Goal: Information Seeking & Learning: Learn about a topic

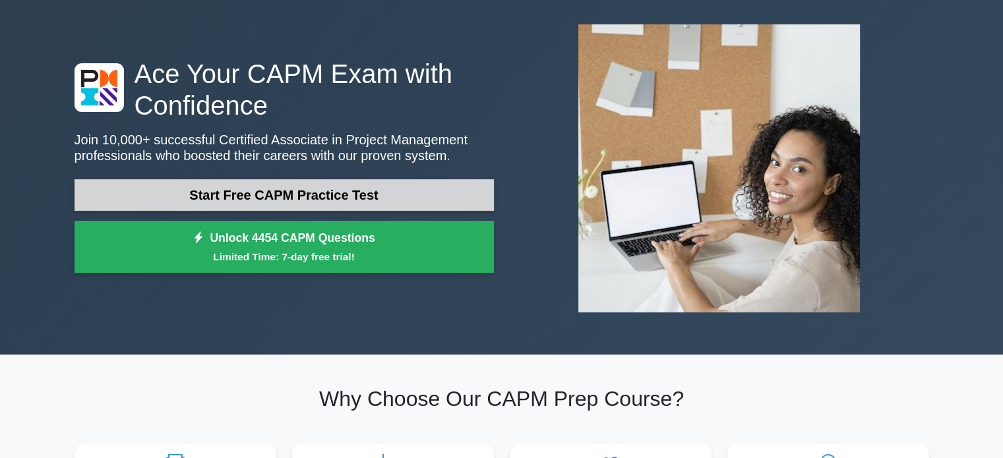
scroll to position [49, 0]
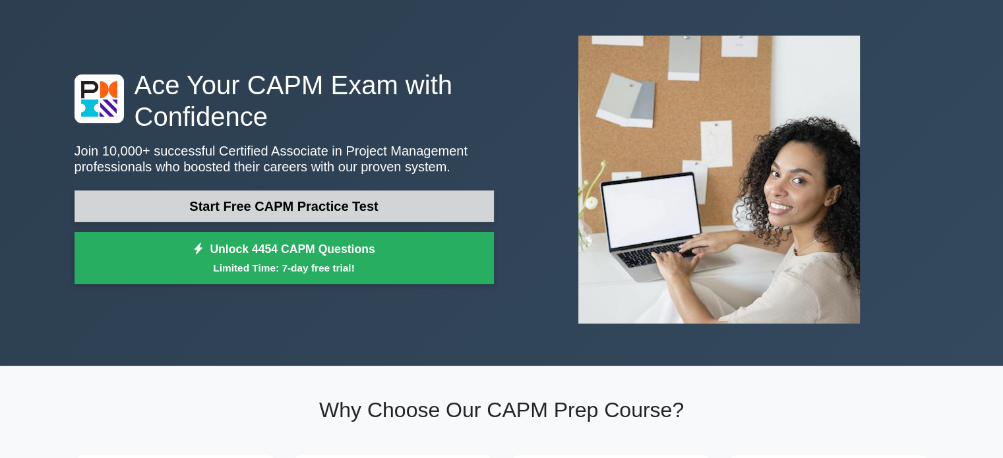
click at [328, 200] on link "Start Free CAPM Practice Test" at bounding box center [284, 207] width 419 height 32
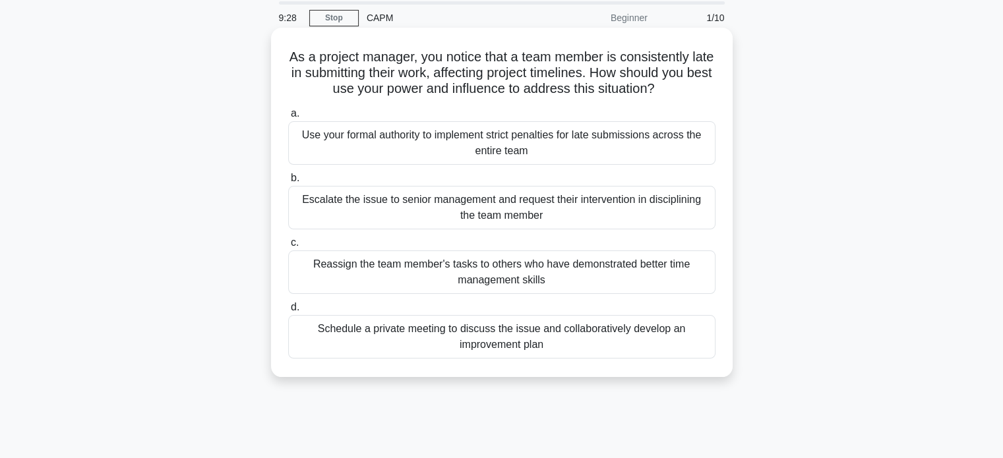
scroll to position [47, 0]
click at [476, 340] on div "Schedule a private meeting to discuss the issue and collaboratively develop an …" at bounding box center [501, 336] width 427 height 44
click at [288, 311] on input "d. Schedule a private meeting to discuss the issue and collaboratively develop …" at bounding box center [288, 306] width 0 height 9
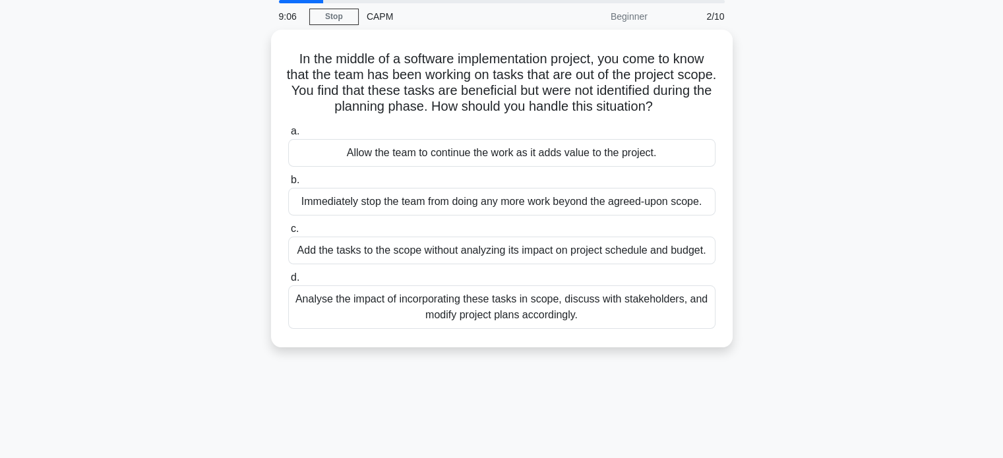
scroll to position [0, 0]
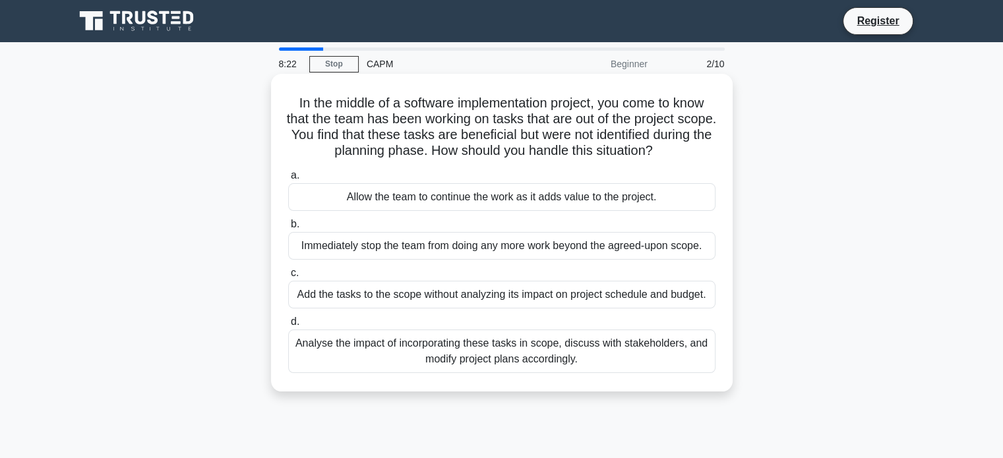
click at [578, 348] on div "Analyse the impact of incorporating these tasks in scope, discuss with stakehol…" at bounding box center [501, 352] width 427 height 44
click at [288, 326] on input "d. Analyse the impact of incorporating these tasks in scope, discuss with stake…" at bounding box center [288, 322] width 0 height 9
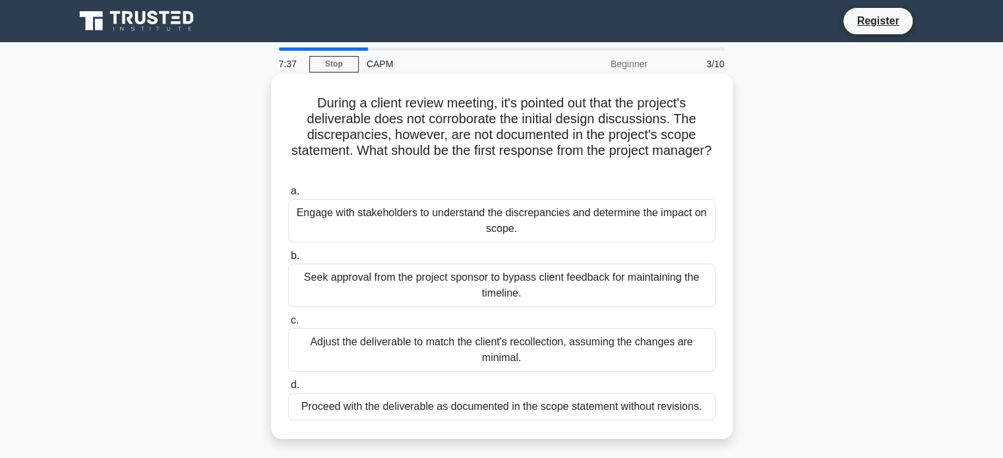
click at [624, 216] on div "Engage with stakeholders to understand the discrepancies and determine the impa…" at bounding box center [501, 221] width 427 height 44
click at [288, 196] on input "a. Engage with stakeholders to understand the discrepancies and determine the i…" at bounding box center [288, 191] width 0 height 9
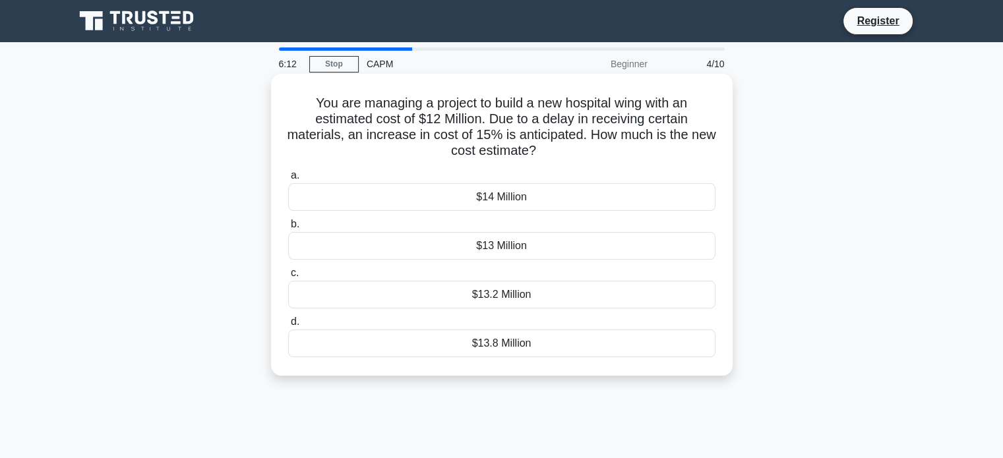
click at [552, 200] on div "$14 Million" at bounding box center [501, 197] width 427 height 28
click at [288, 180] on input "a. $14 Million" at bounding box center [288, 175] width 0 height 9
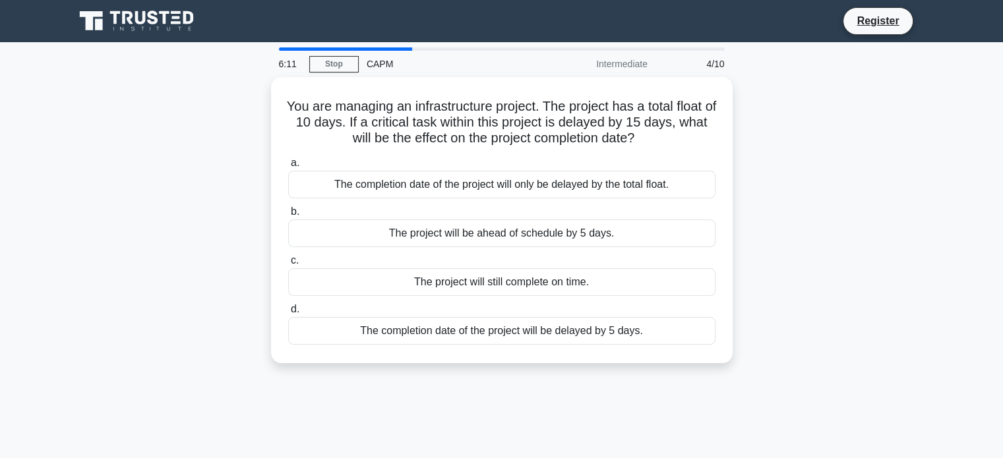
click at [552, 200] on div "a. The completion date of the project will only be delayed by the total float. …" at bounding box center [501, 249] width 443 height 195
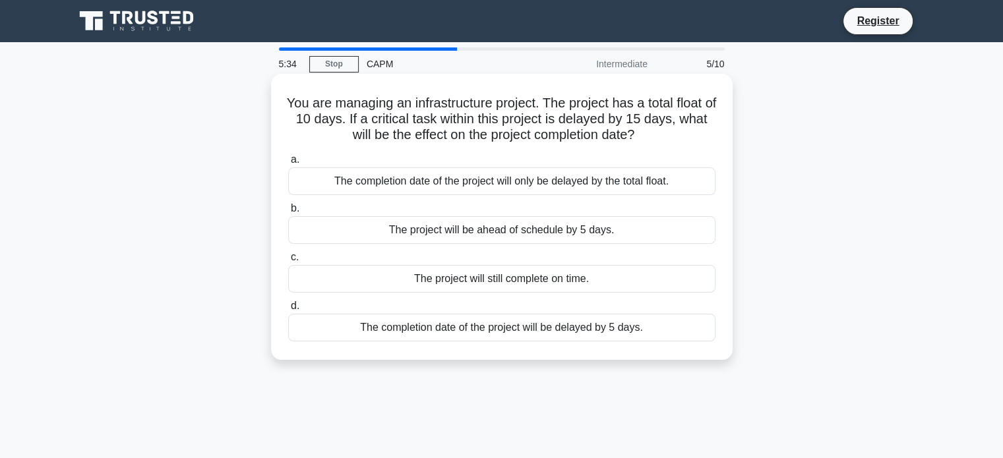
click at [509, 332] on div "The completion date of the project will be delayed by 5 days." at bounding box center [501, 328] width 427 height 28
click at [288, 311] on input "d. The completion date of the project will be delayed by 5 days." at bounding box center [288, 306] width 0 height 9
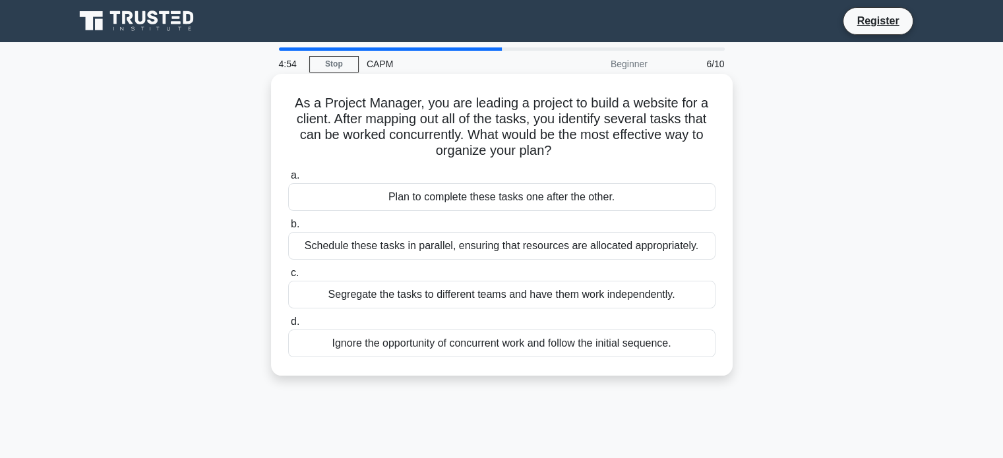
click at [669, 245] on div "Schedule these tasks in parallel, ensuring that resources are allocated appropr…" at bounding box center [501, 246] width 427 height 28
click at [288, 229] on input "b. Schedule these tasks in parallel, ensuring that resources are allocated appr…" at bounding box center [288, 224] width 0 height 9
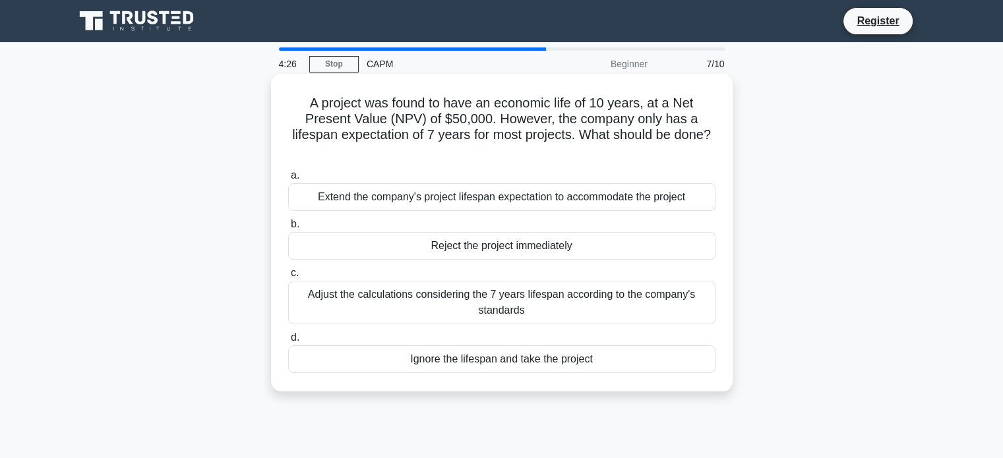
click at [526, 300] on div "Adjust the calculations considering the 7 years lifespan according to the compa…" at bounding box center [501, 303] width 427 height 44
click at [288, 278] on input "c. Adjust the calculations considering the 7 years lifespan according to the co…" at bounding box center [288, 273] width 0 height 9
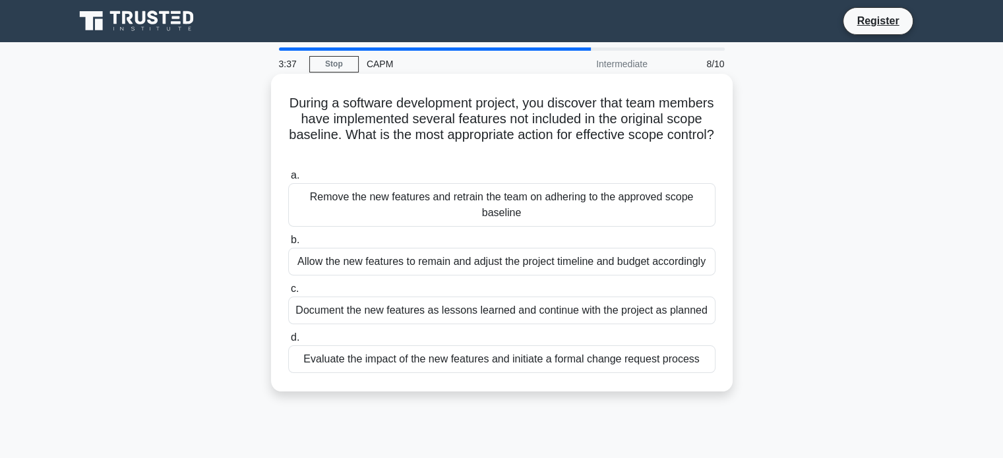
click at [549, 365] on div "Evaluate the impact of the new features and initiate a formal change request pr…" at bounding box center [501, 360] width 427 height 28
click at [288, 342] on input "d. Evaluate the impact of the new features and initiate a formal change request…" at bounding box center [288, 338] width 0 height 9
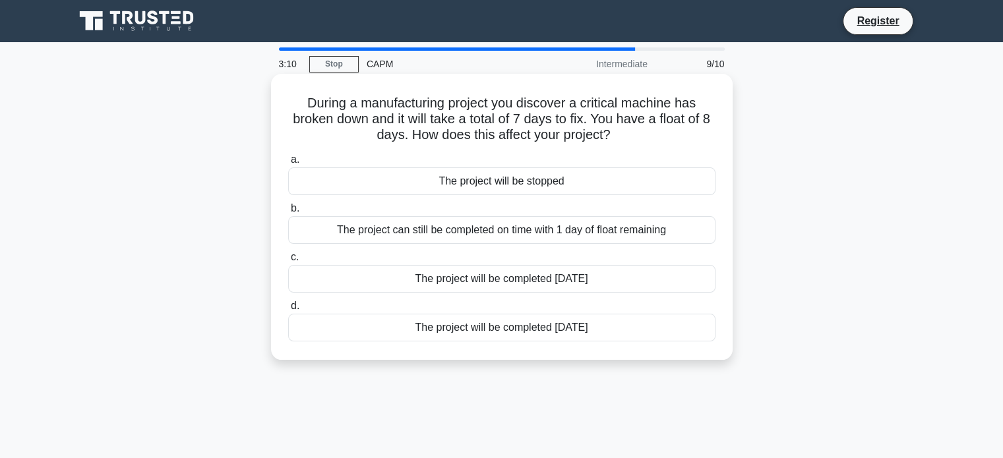
click at [657, 231] on div "The project can still be completed on time with 1 day of float remaining" at bounding box center [501, 230] width 427 height 28
click at [288, 213] on input "b. The project can still be completed on time with 1 day of float remaining" at bounding box center [288, 208] width 0 height 9
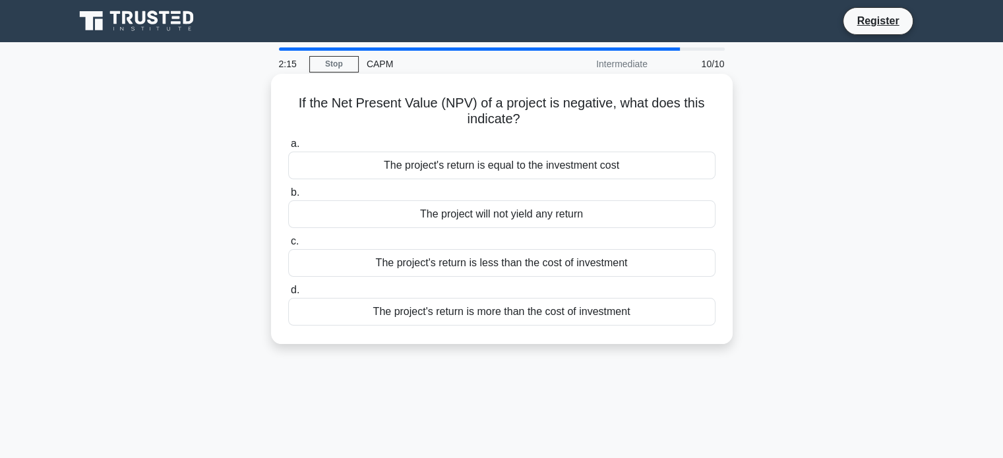
click at [570, 262] on div "The project's return is less than the cost of investment" at bounding box center [501, 263] width 427 height 28
click at [288, 246] on input "c. The project's return is less than the cost of investment" at bounding box center [288, 241] width 0 height 9
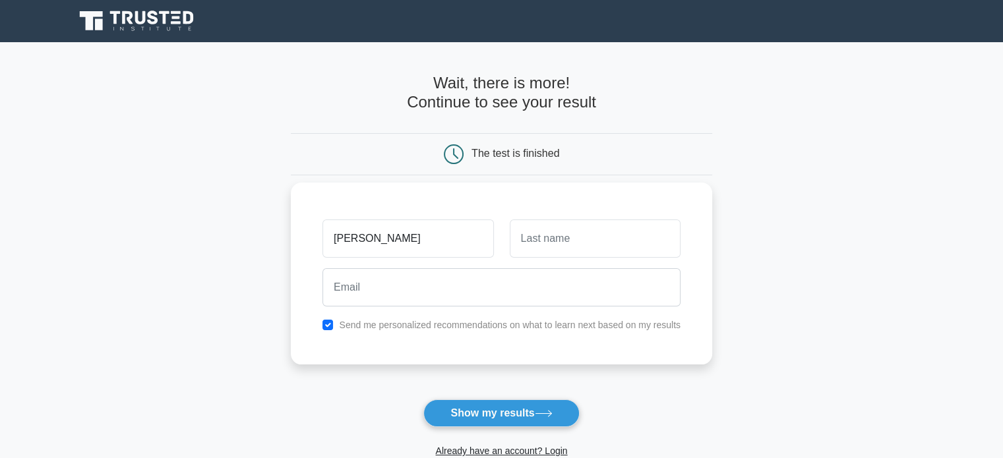
type input "[PERSON_NAME]"
click at [591, 231] on input "text" at bounding box center [595, 239] width 171 height 38
type input "Mifoumou"
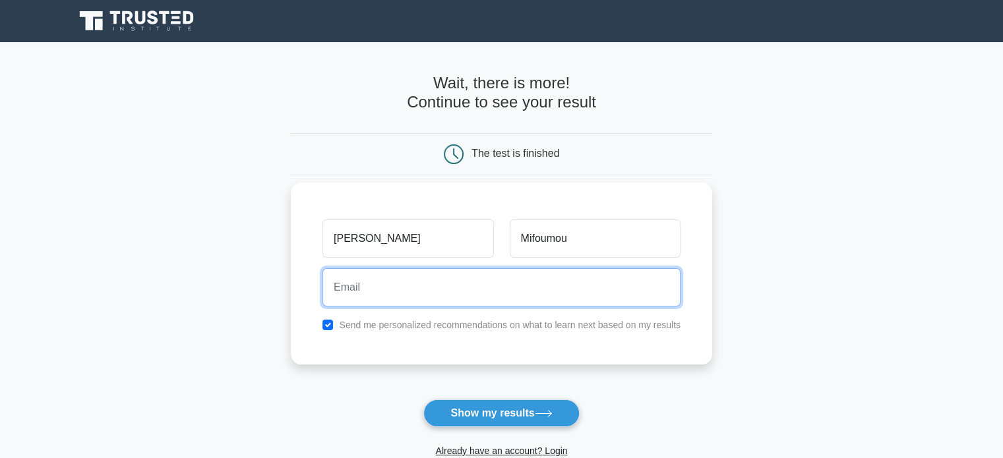
click at [568, 289] on input "email" at bounding box center [501, 287] width 358 height 38
type input "mariestephanie.mimboe@yahoo.fr"
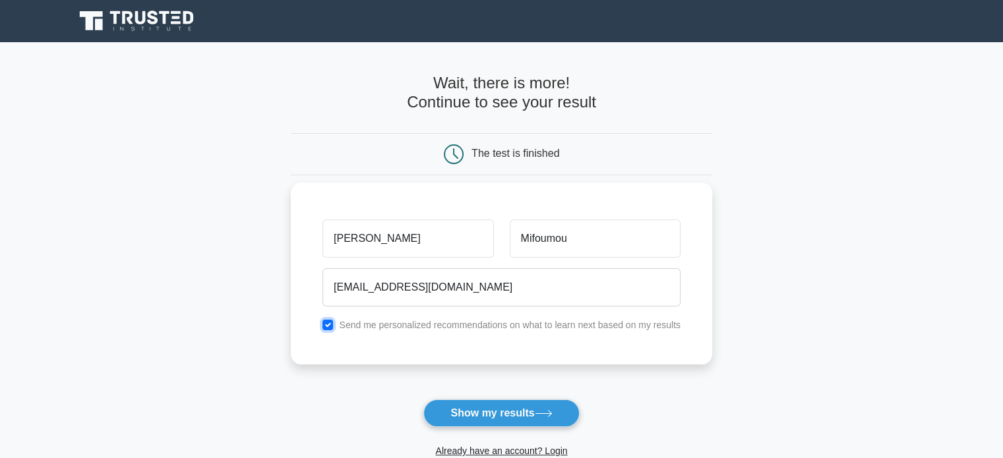
click at [328, 324] on input "checkbox" at bounding box center [327, 325] width 11 height 11
checkbox input "false"
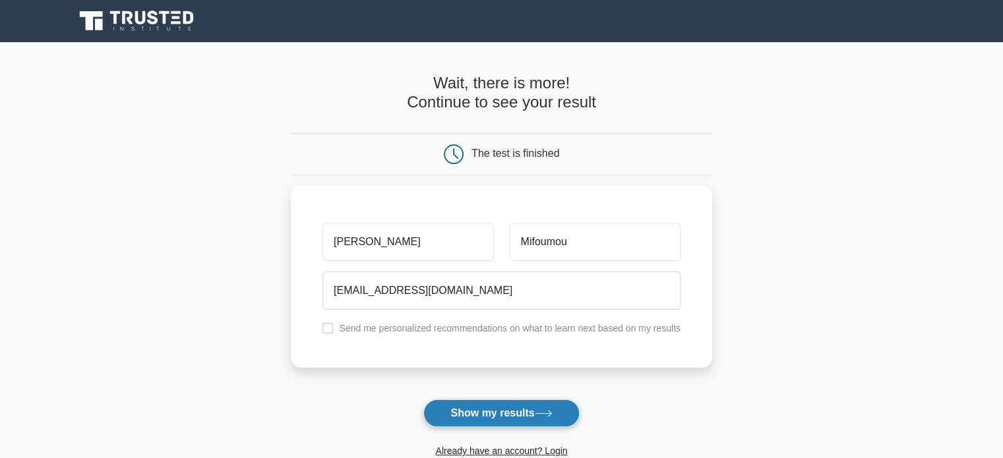
click at [480, 404] on button "Show my results" at bounding box center [501, 414] width 156 height 28
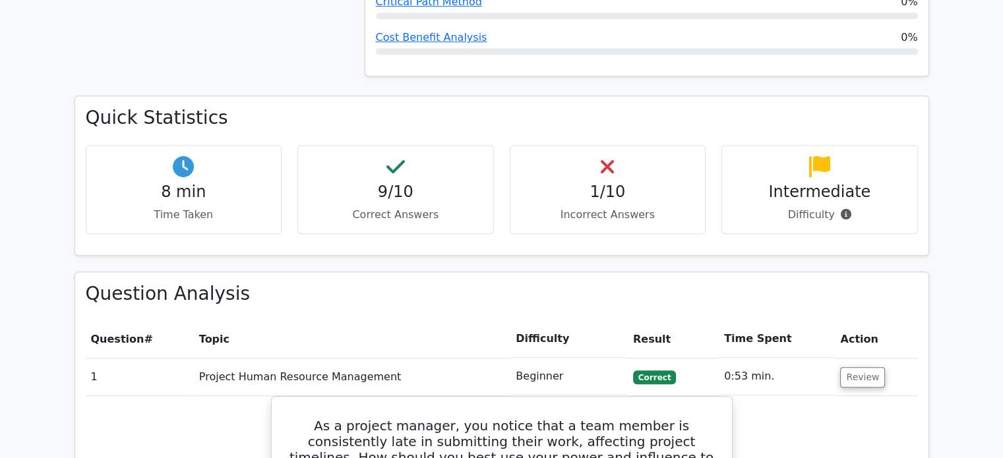
scroll to position [820, 0]
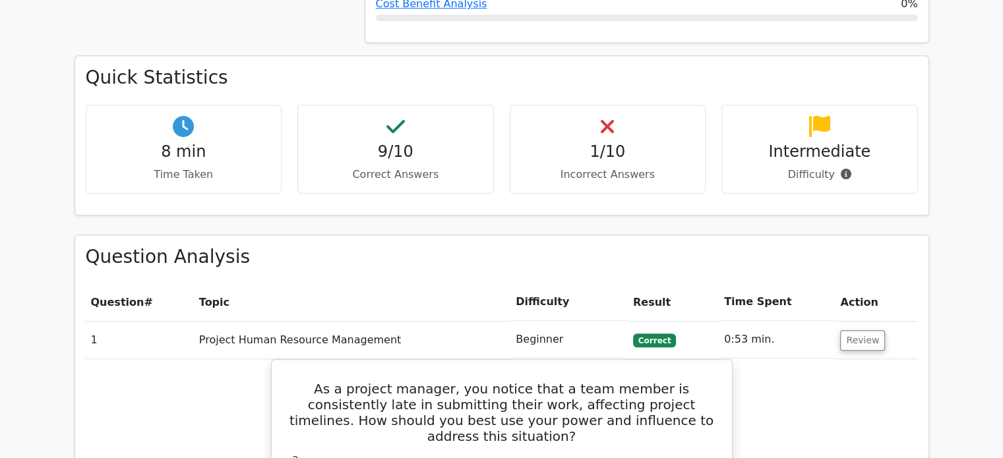
click at [603, 142] on h4 "1/10" at bounding box center [608, 151] width 174 height 19
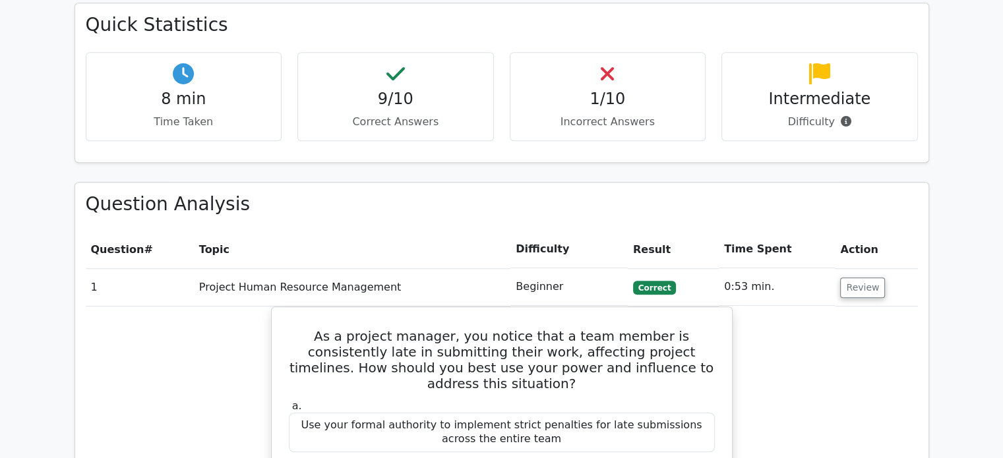
scroll to position [855, 0]
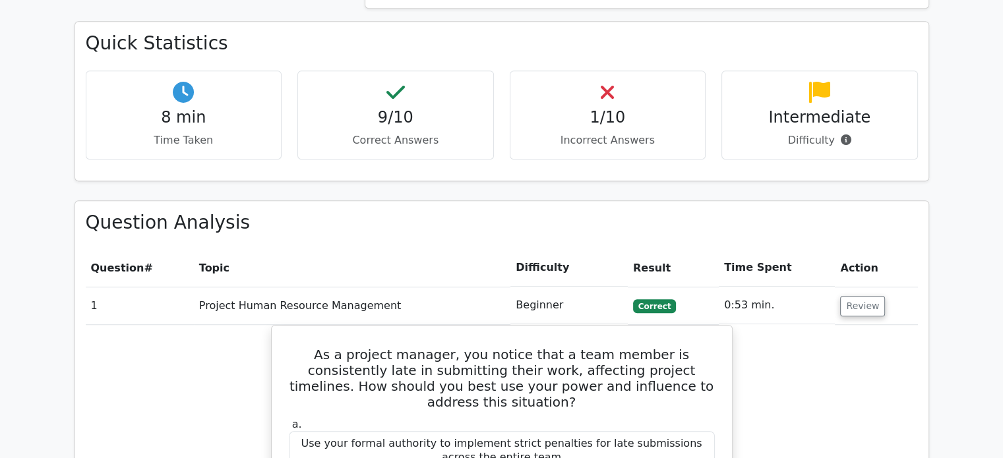
click at [623, 71] on div "1/10 Incorrect Answers" at bounding box center [608, 115] width 197 height 89
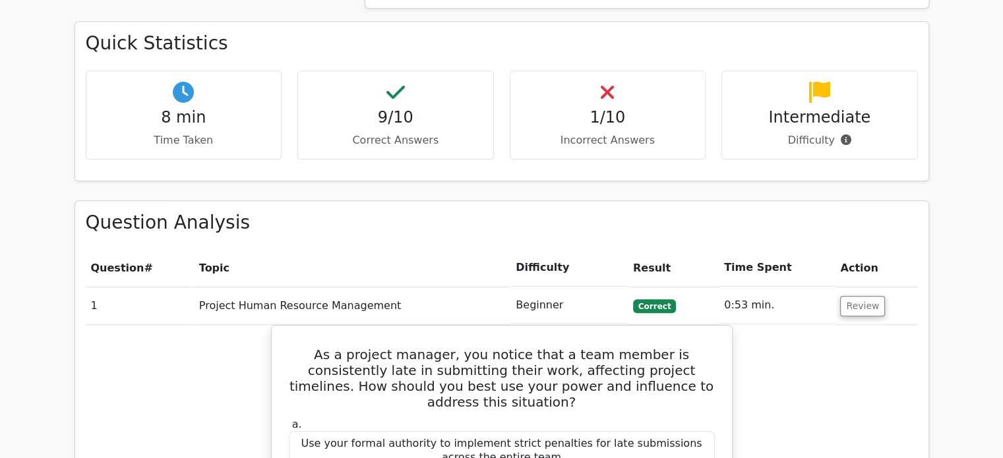
click at [623, 71] on div "1/10 Incorrect Answers" at bounding box center [608, 115] width 197 height 89
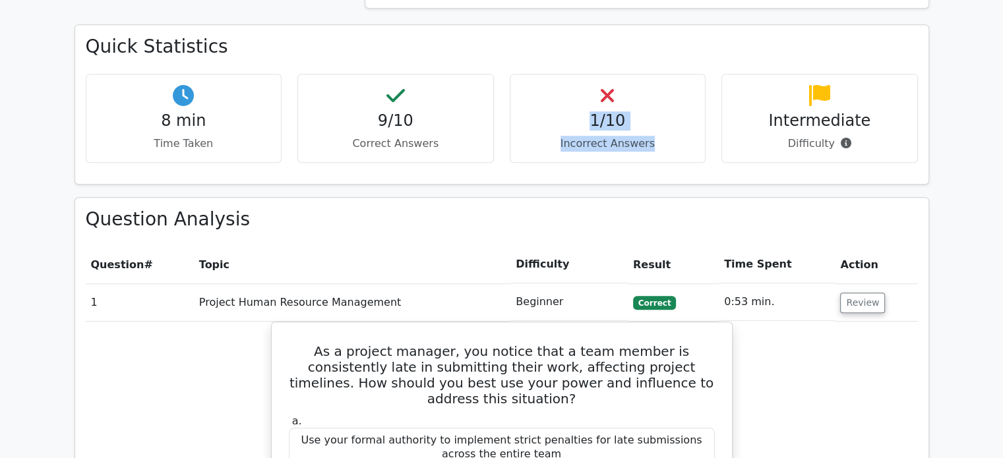
drag, startPoint x: 623, startPoint y: 56, endPoint x: 580, endPoint y: 165, distance: 116.7
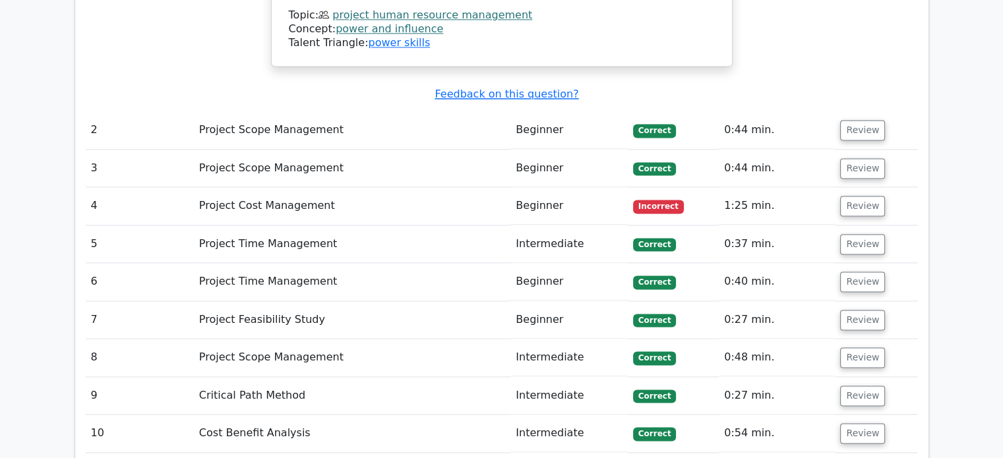
scroll to position [1912, 0]
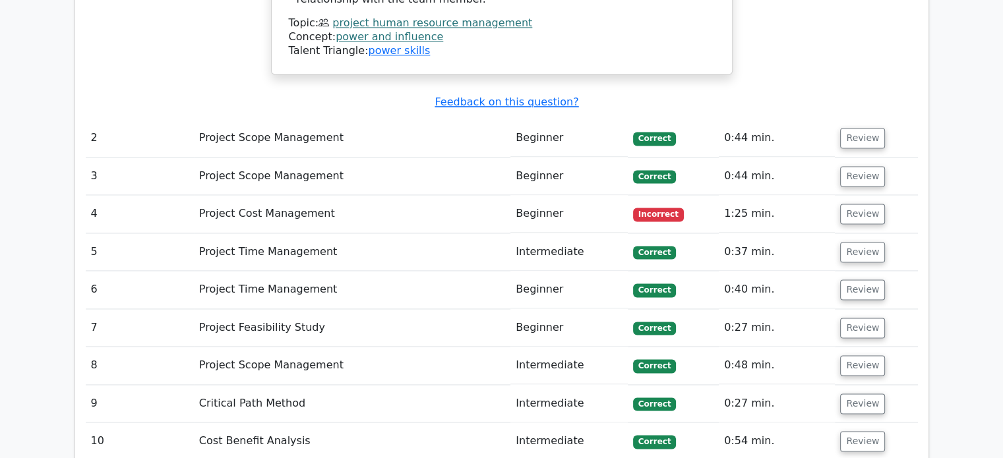
click at [359, 195] on td "Project Cost Management" at bounding box center [352, 214] width 317 height 38
click at [860, 204] on button "Review" at bounding box center [862, 214] width 45 height 20
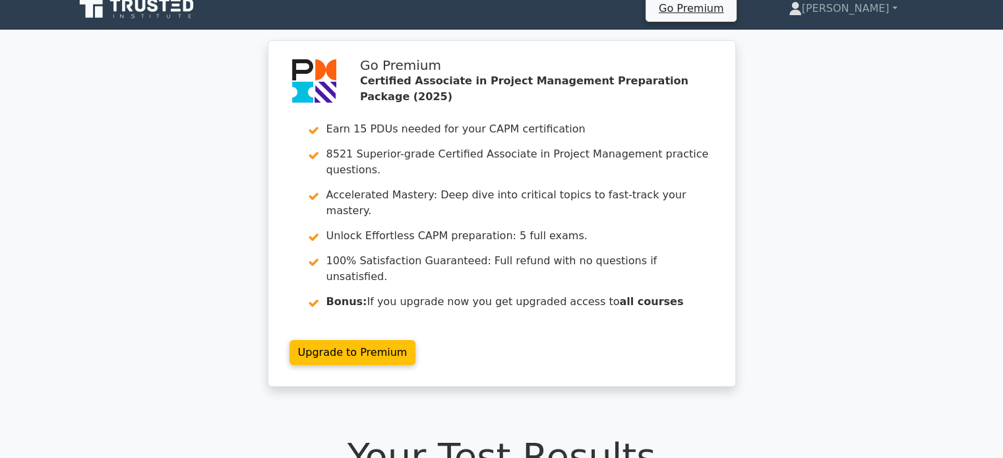
scroll to position [0, 0]
